Goal: Task Accomplishment & Management: Use online tool/utility

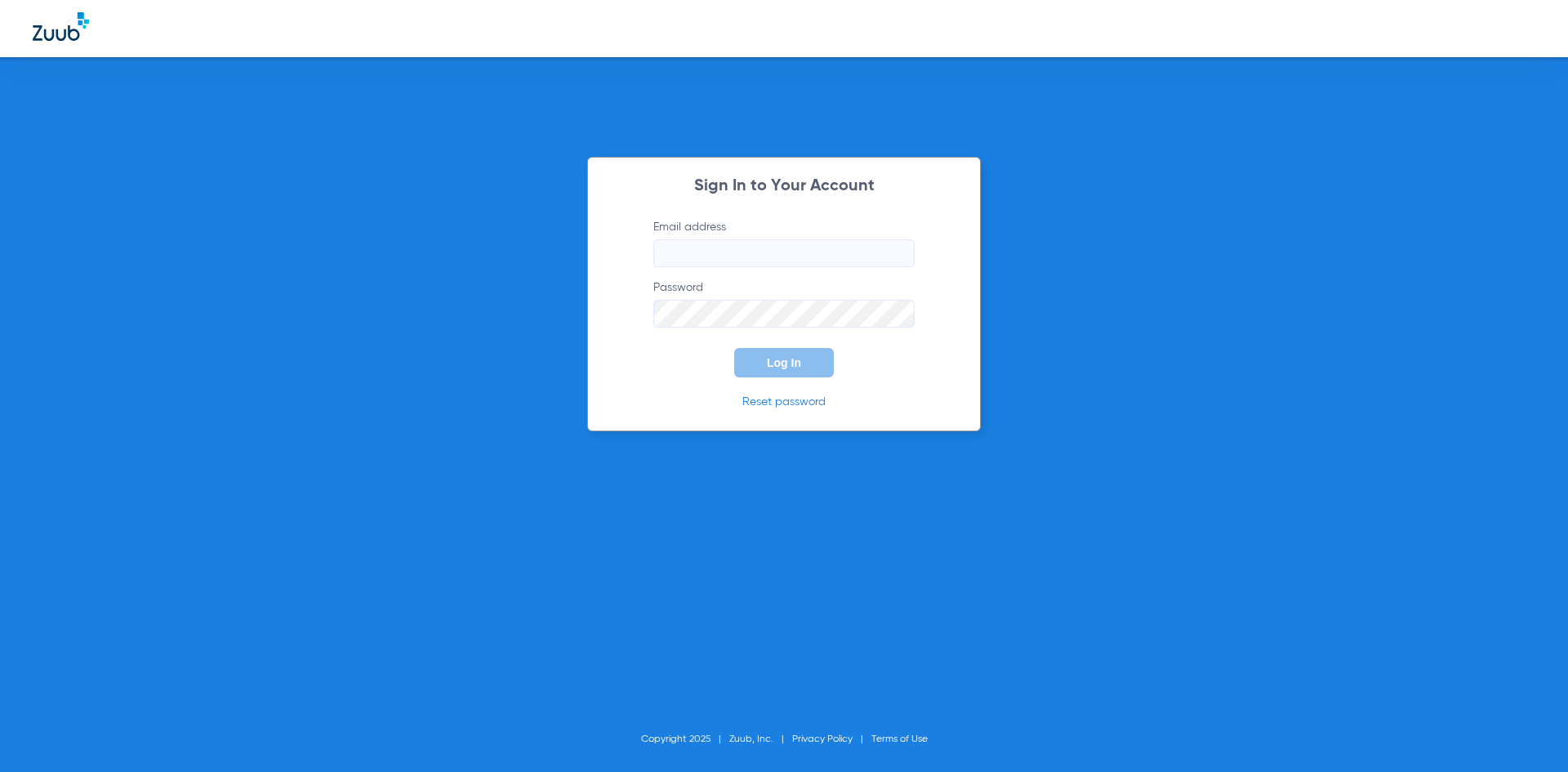
type input "[EMAIL_ADDRESS][DOMAIN_NAME]"
click at [782, 369] on span "Log In" at bounding box center [784, 363] width 34 height 13
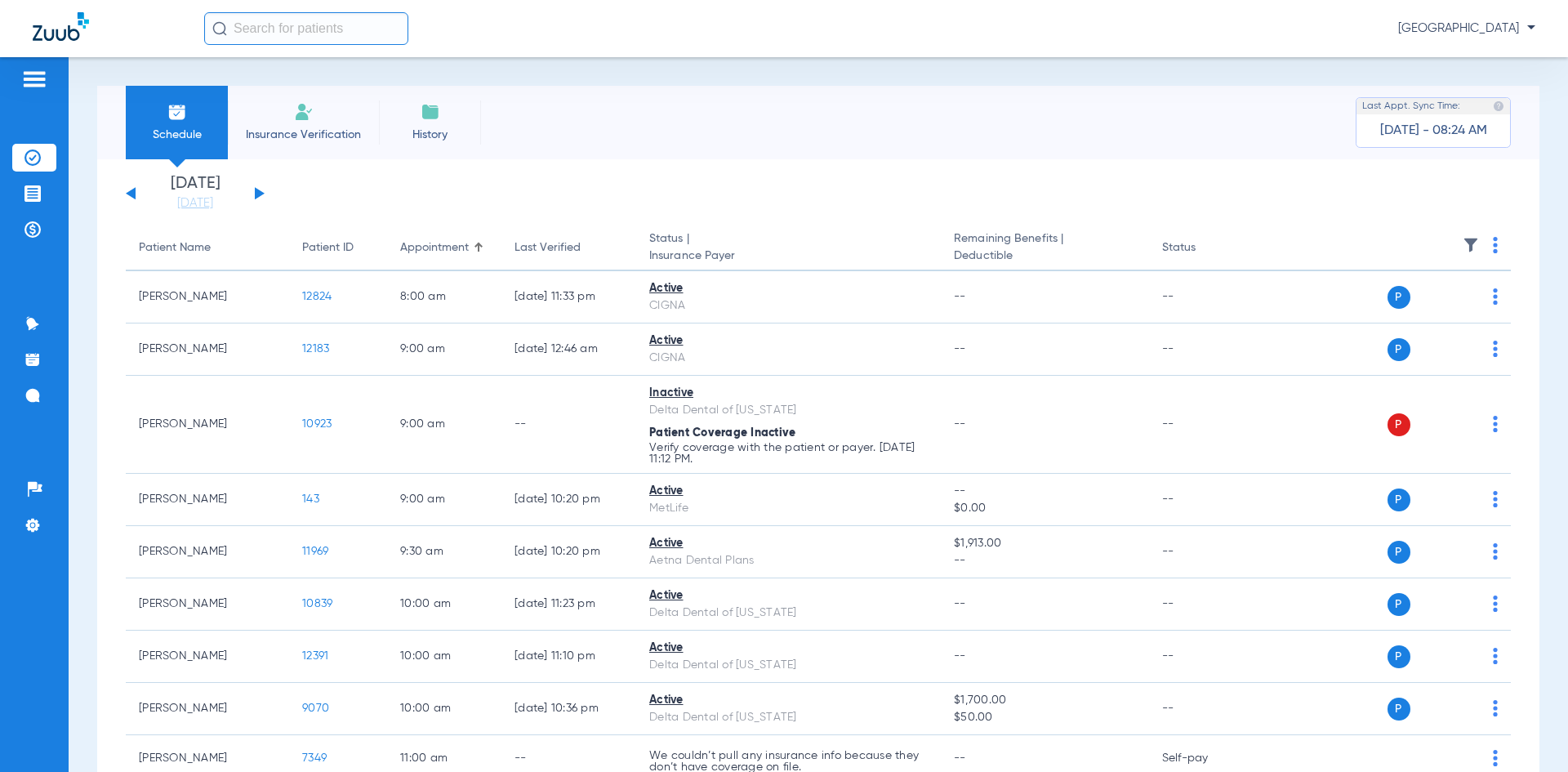
click at [35, 81] on img at bounding box center [34, 79] width 26 height 19
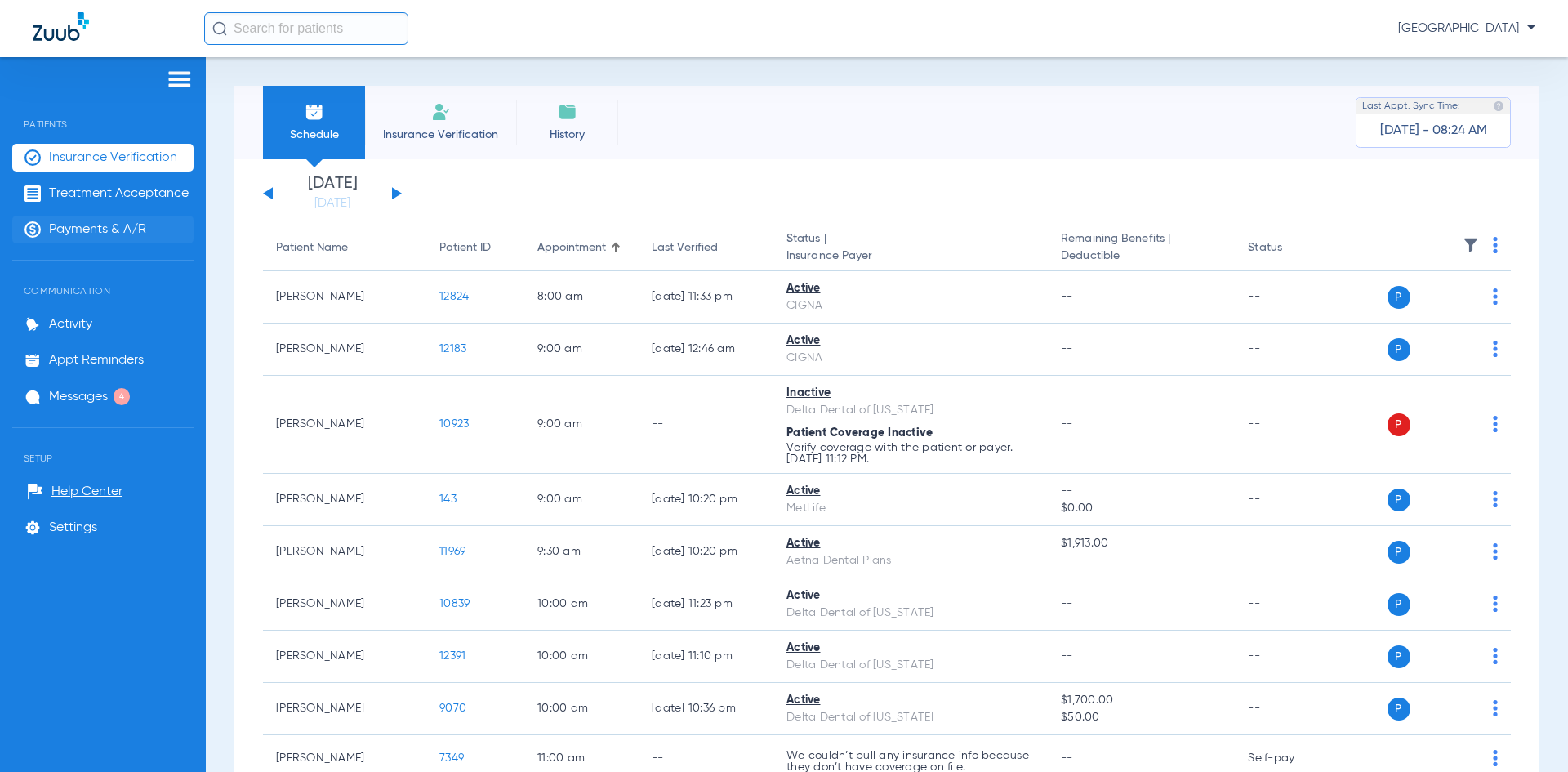
click at [66, 226] on span "Payments & A/R" at bounding box center [97, 230] width 97 height 17
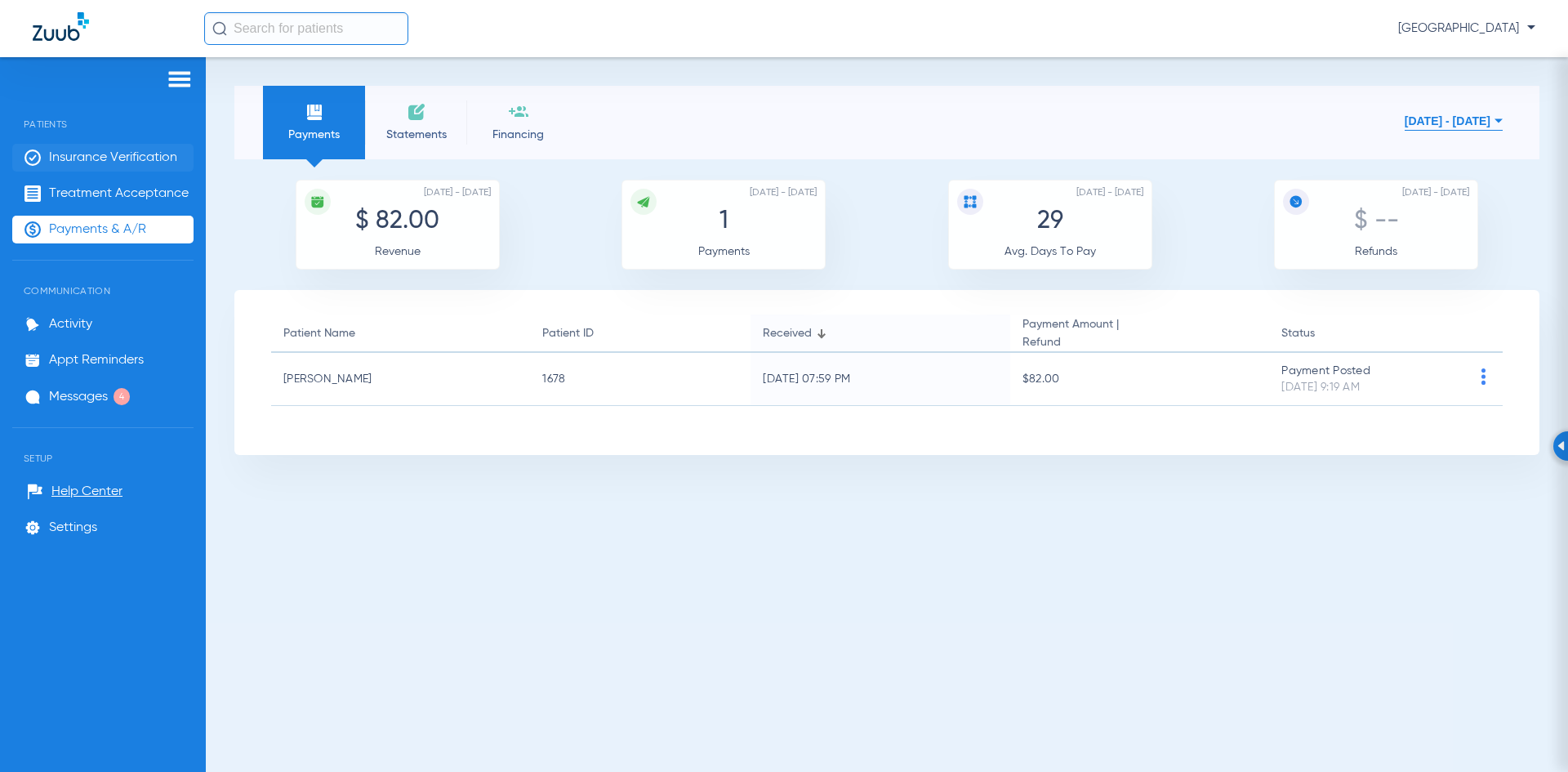
click at [91, 156] on span "Insurance Verification" at bounding box center [112, 158] width 128 height 17
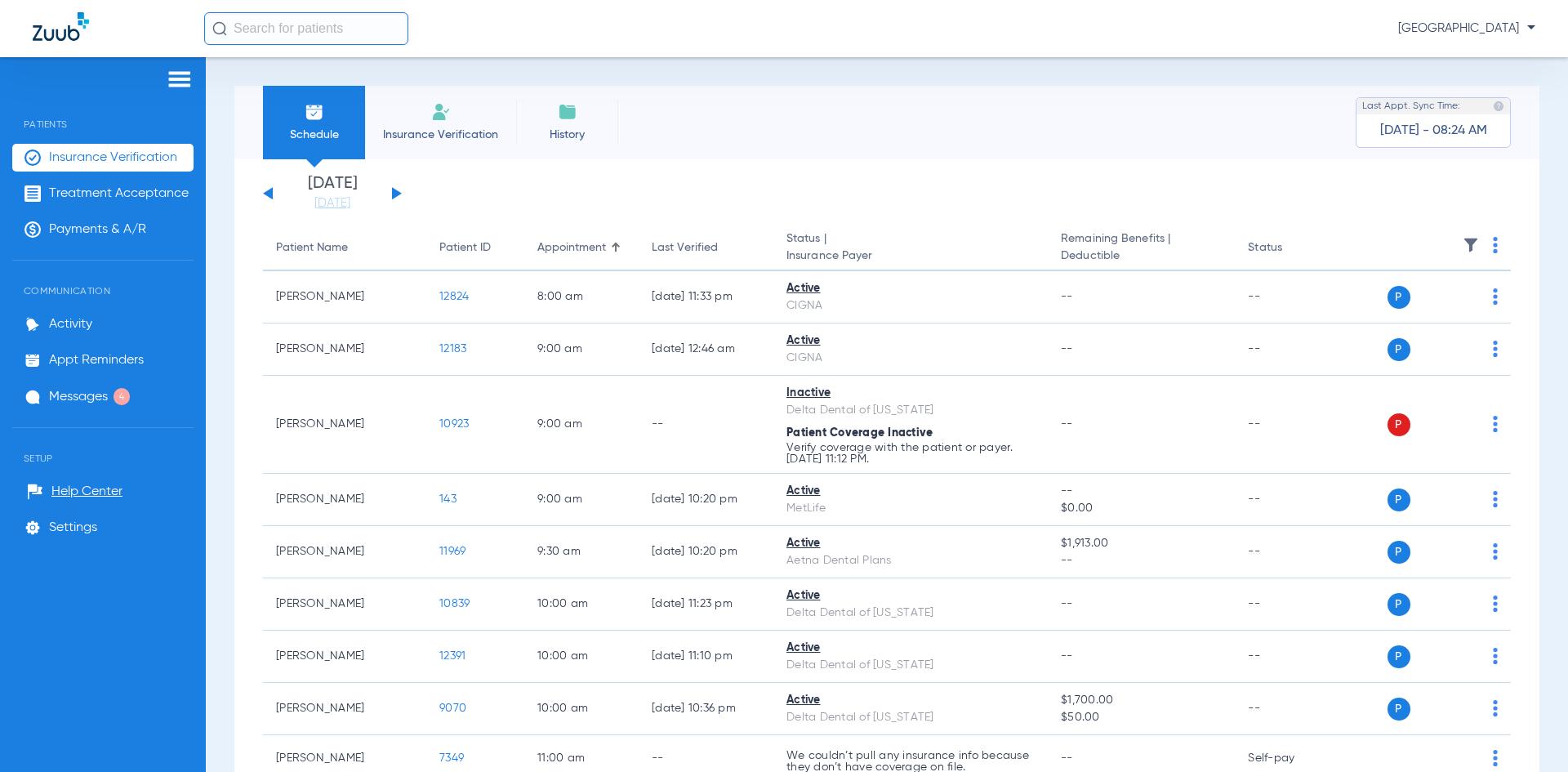
click at [399, 193] on button at bounding box center [396, 192] width 10 height 12
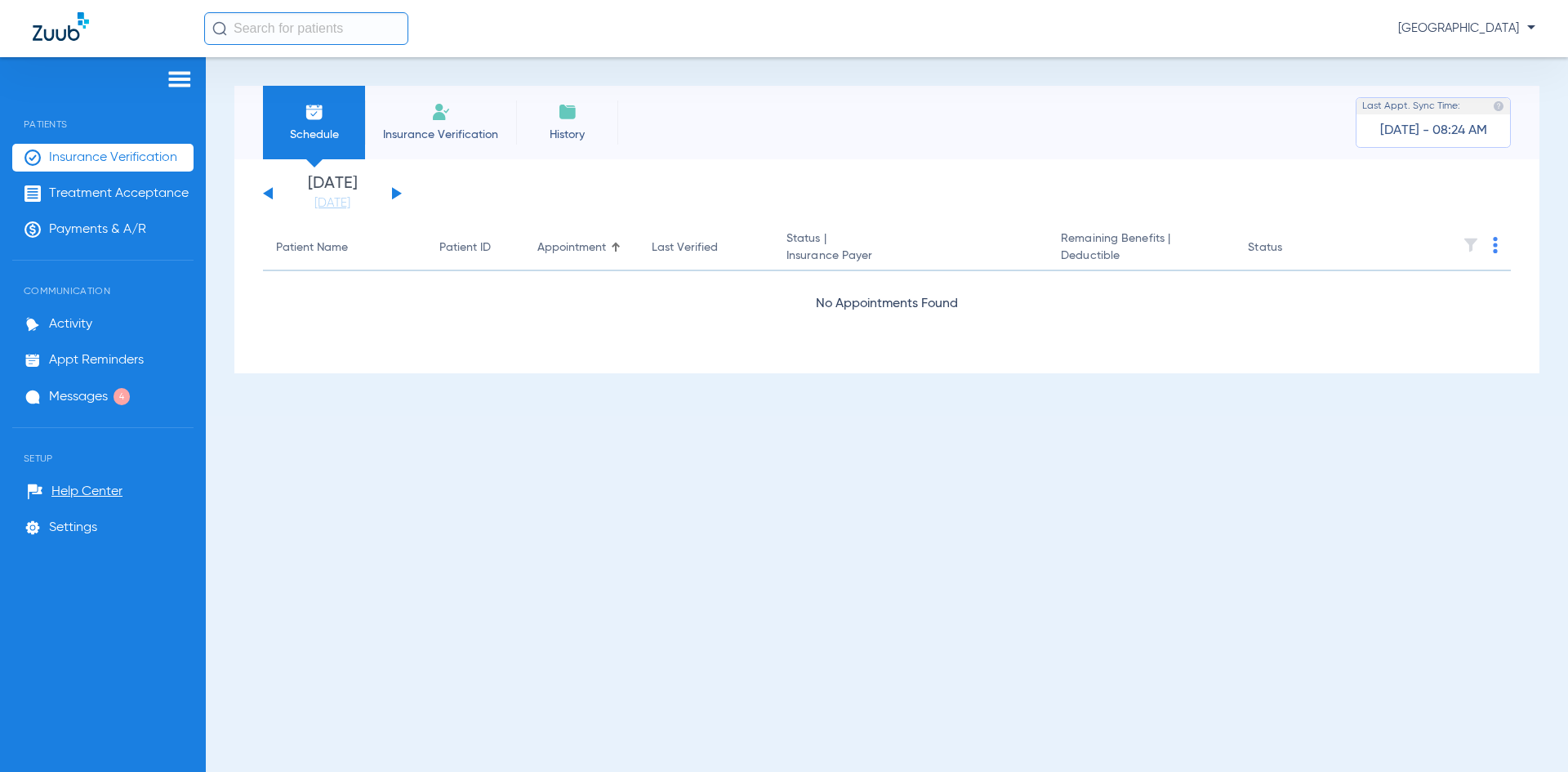
click at [399, 193] on button at bounding box center [396, 192] width 10 height 12
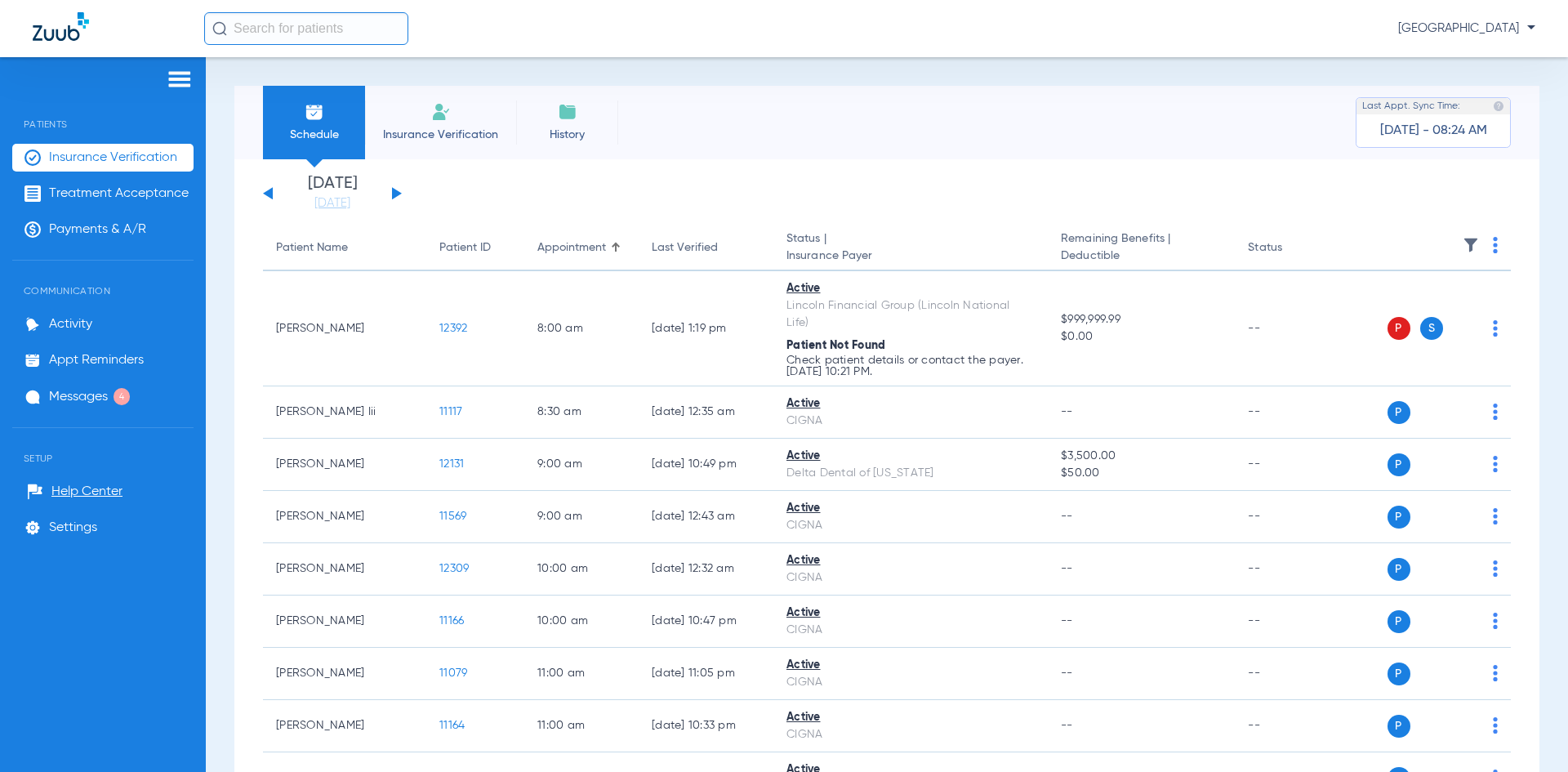
click at [1494, 247] on img at bounding box center [1495, 246] width 5 height 17
click at [1412, 314] on span "Verify All" at bounding box center [1421, 309] width 102 height 11
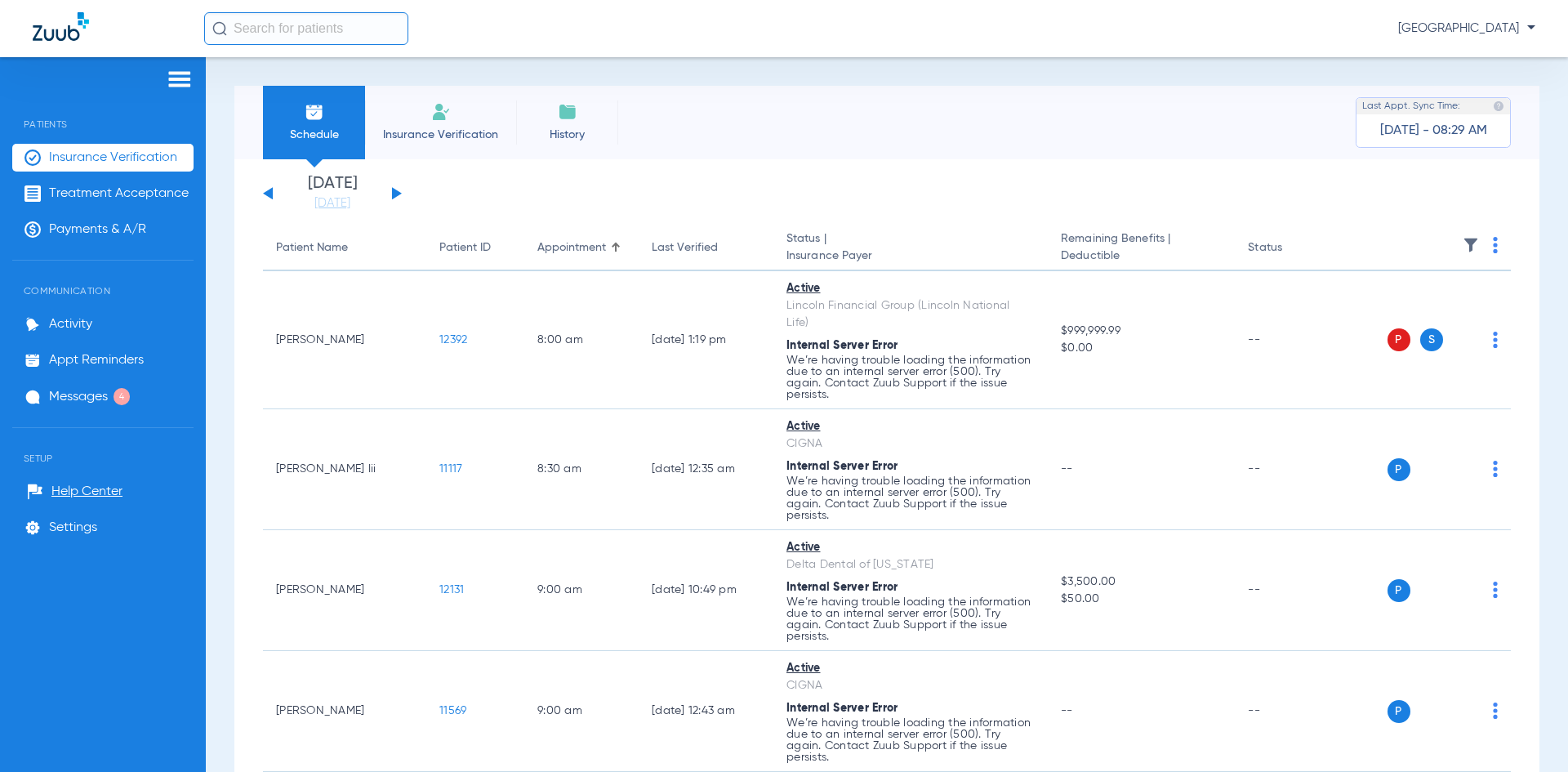
click at [398, 192] on button at bounding box center [396, 192] width 10 height 12
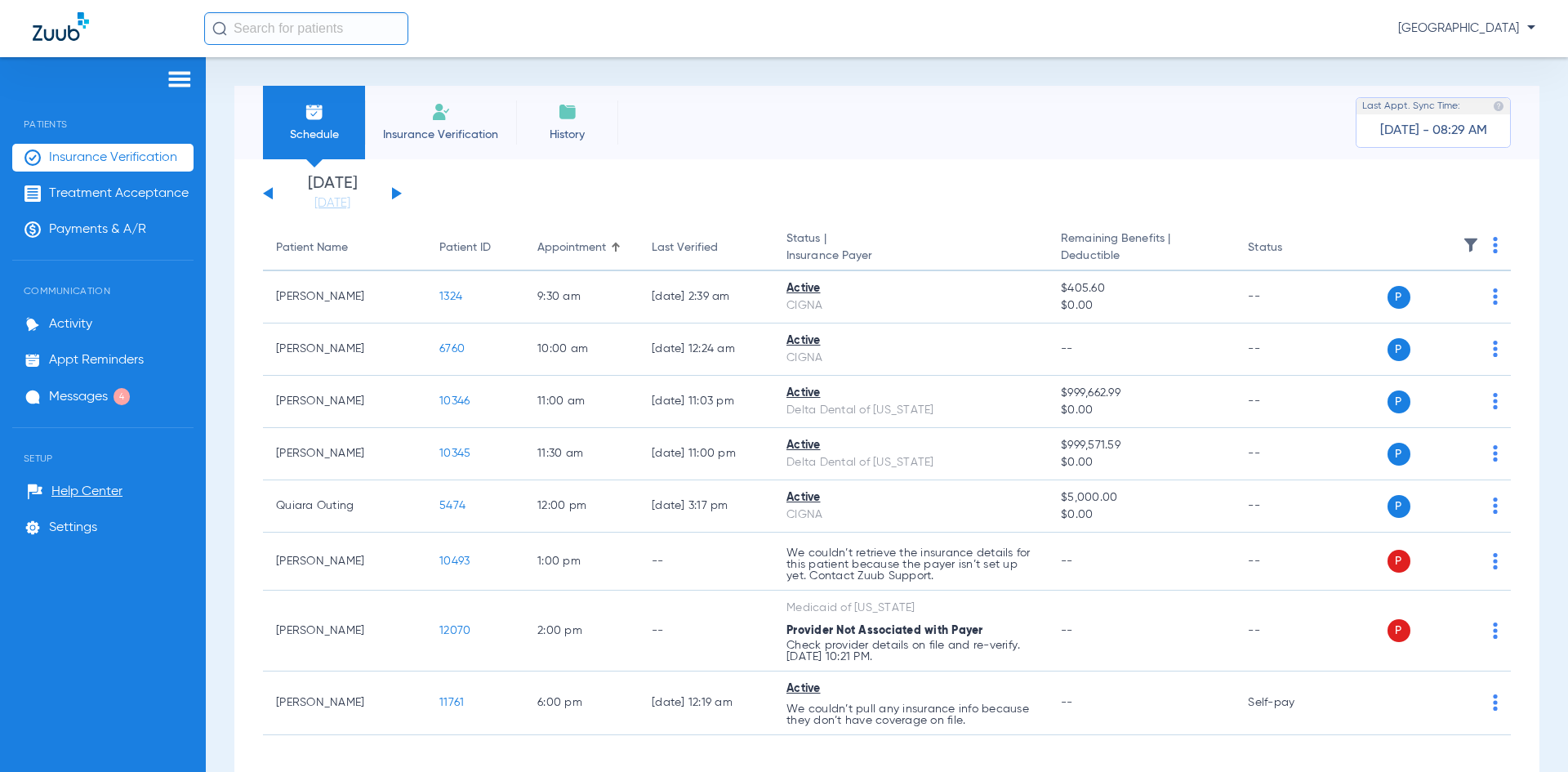
click at [1494, 247] on img at bounding box center [1495, 246] width 5 height 17
click at [1405, 305] on span "Verify All" at bounding box center [1423, 309] width 98 height 11
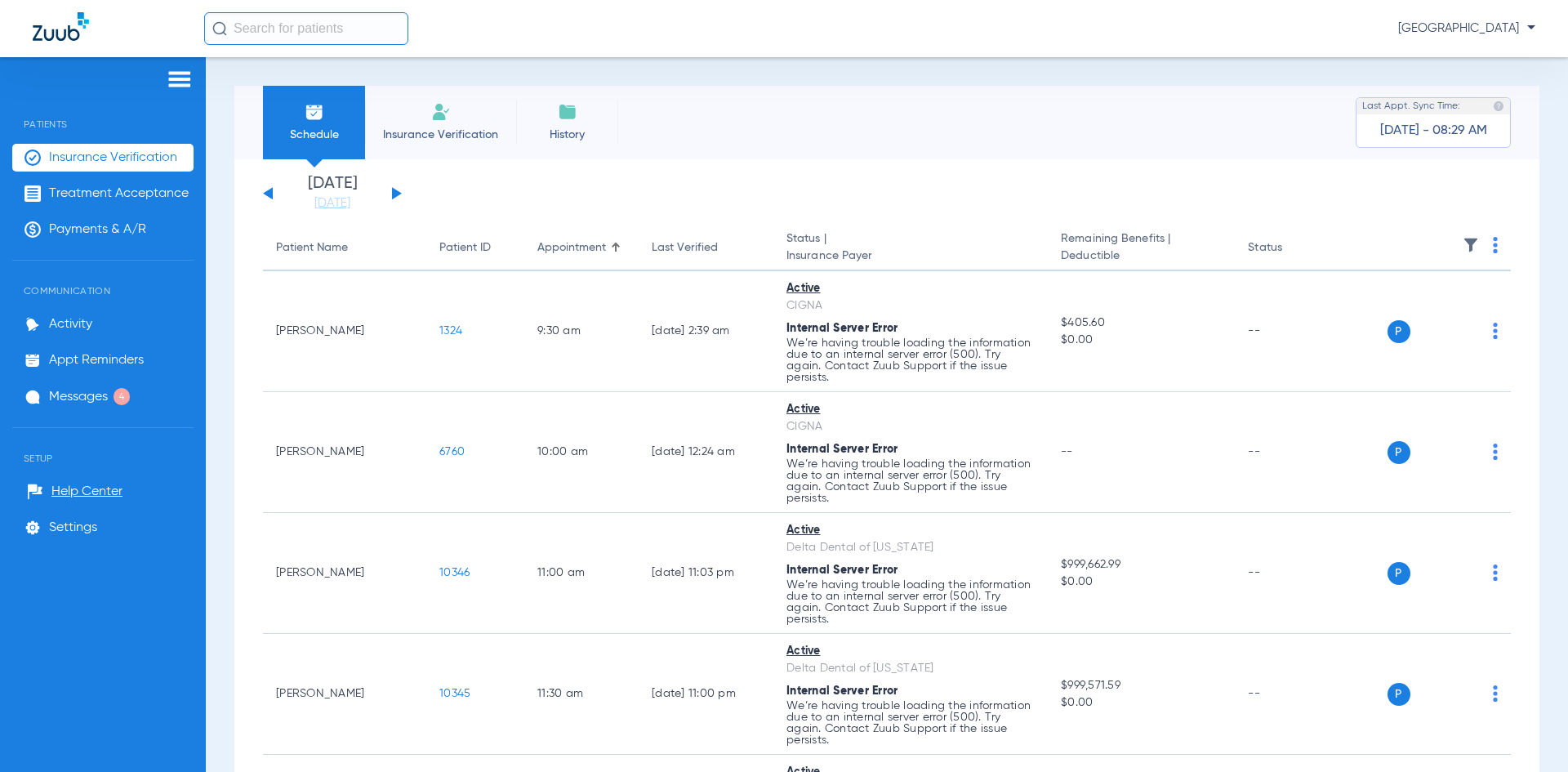
click at [395, 191] on button at bounding box center [396, 192] width 10 height 12
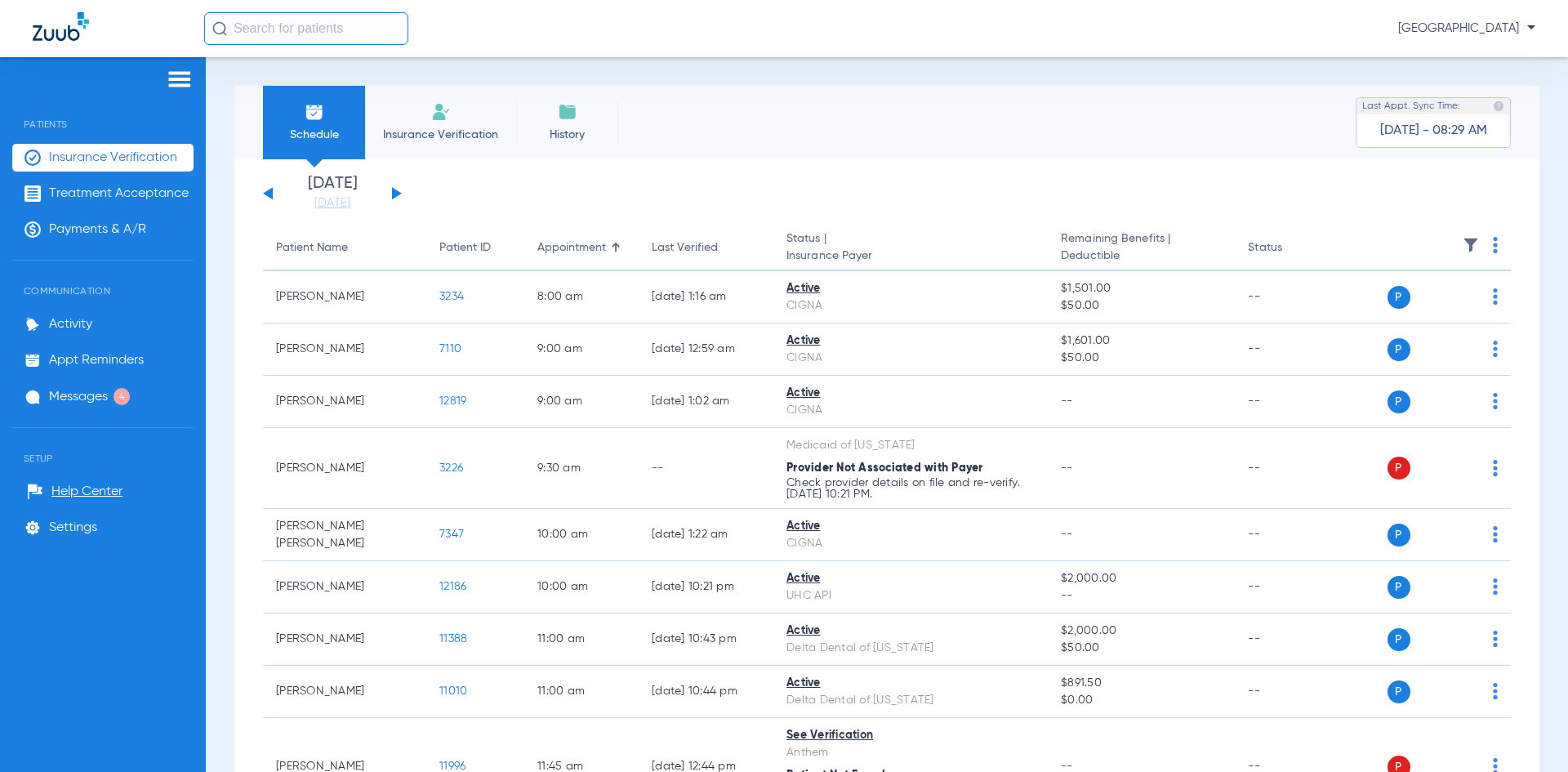
click at [1494, 240] on img at bounding box center [1495, 246] width 5 height 17
click at [1414, 304] on span "Verify All" at bounding box center [1423, 309] width 98 height 11
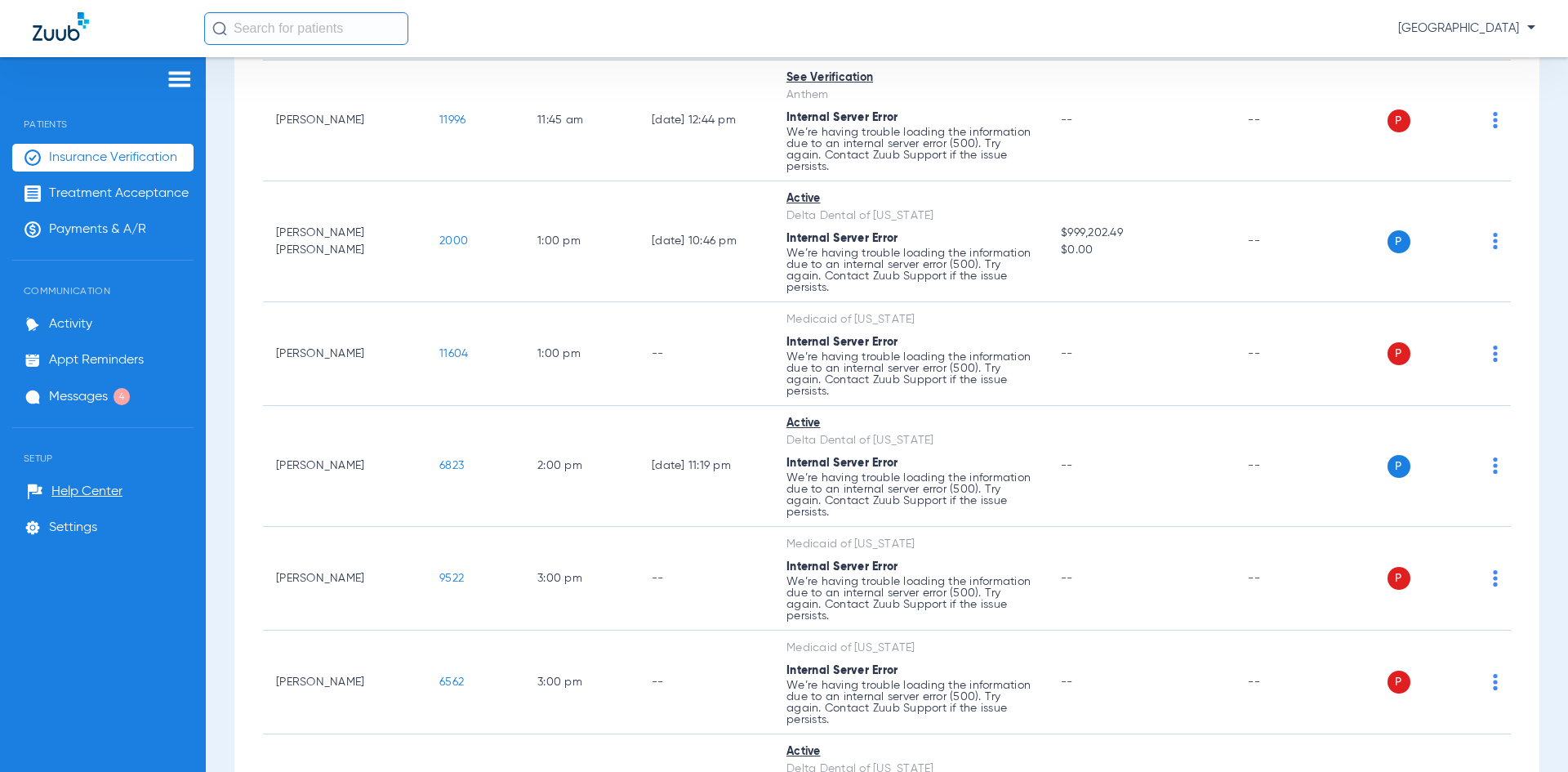
scroll to position [817, 0]
